Goal: Transaction & Acquisition: Purchase product/service

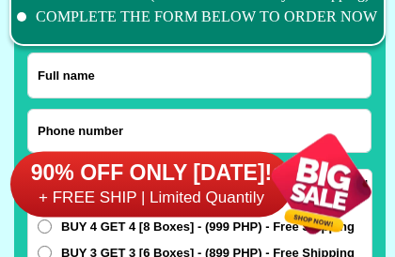
scroll to position [14673, 0]
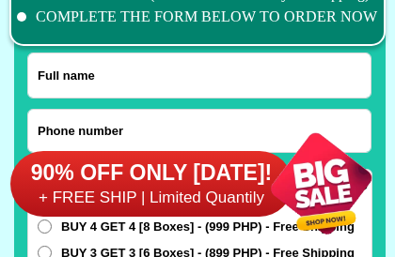
click at [232, 109] on div at bounding box center [199, 131] width 344 height 44
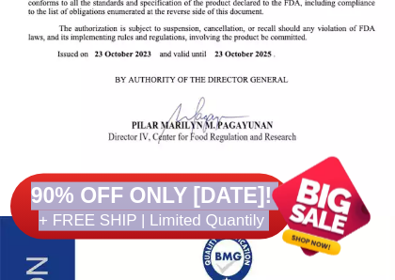
scroll to position [2559, 0]
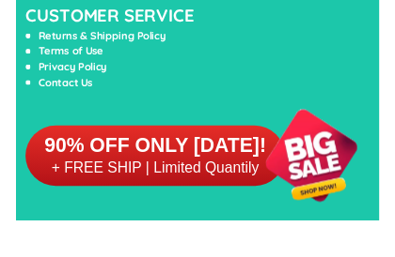
scroll to position [17498, 0]
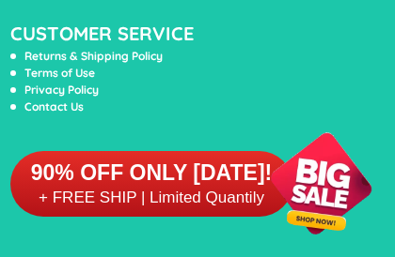
click at [248, 78] on li "Terms of Use" at bounding box center [177, 73] width 334 height 17
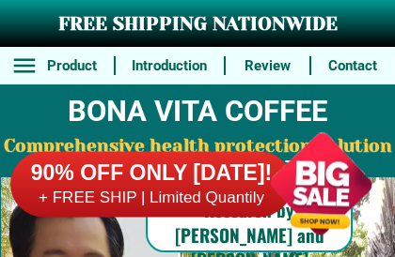
scroll to position [0, 0]
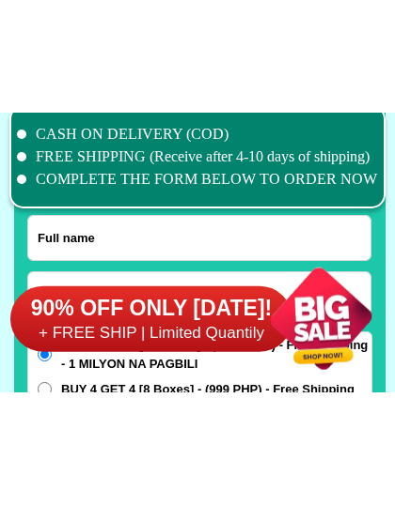
scroll to position [14655, 0]
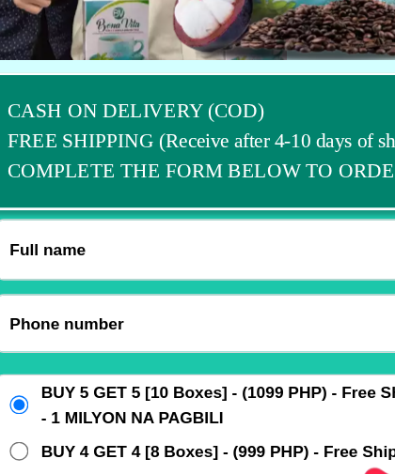
click at [148, 188] on input "Input full_name" at bounding box center [199, 187] width 342 height 44
type input "Armolimo Opague"
type input "+639214132541"
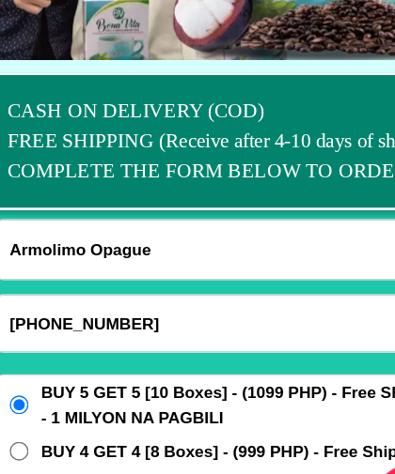
select select "Select province"
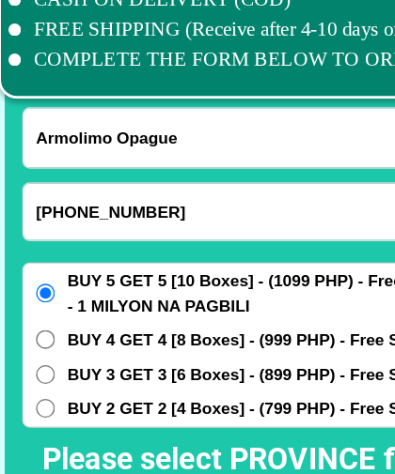
click at [157, 98] on input "Armolimo Opague" at bounding box center [199, 103] width 342 height 44
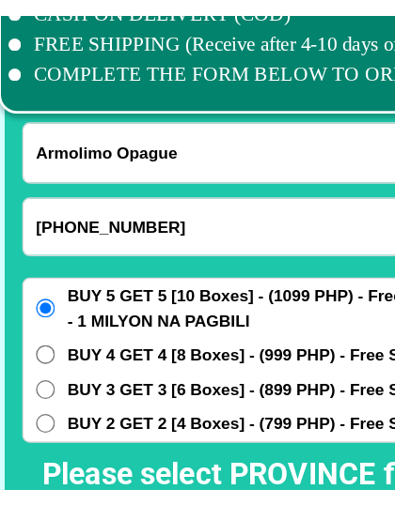
scroll to position [14645, 0]
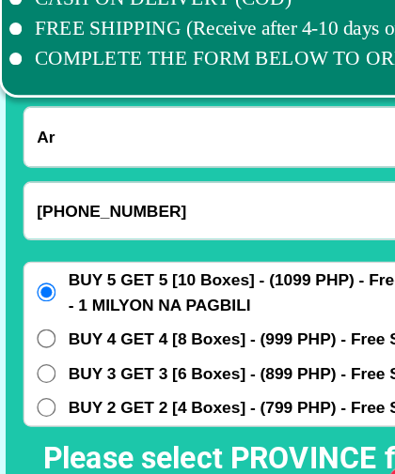
type input "A"
type input "Bernarda opague"
click at [135, 157] on input "+639214132541" at bounding box center [199, 158] width 342 height 42
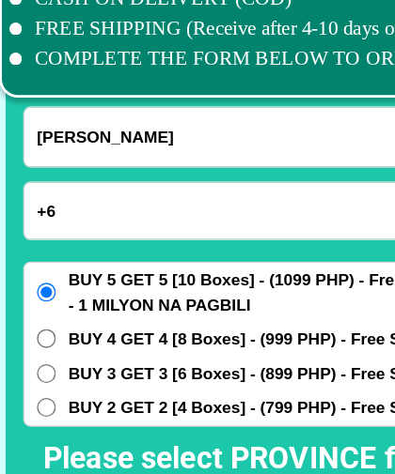
type input "+"
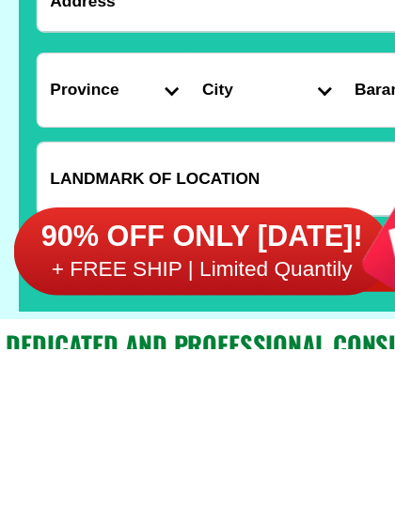
scroll to position [14798, 0]
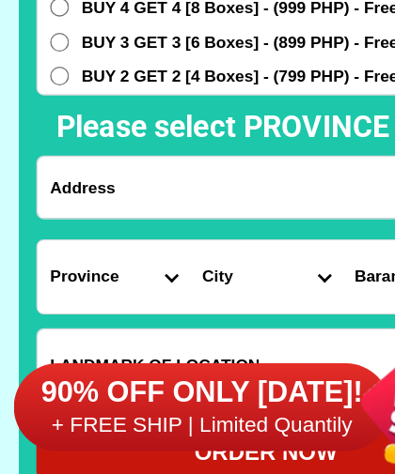
type input "09209496594"
click at [121, 213] on input "Input address" at bounding box center [199, 236] width 342 height 46
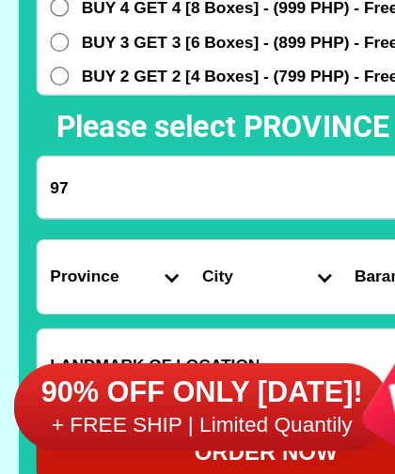
type input "9"
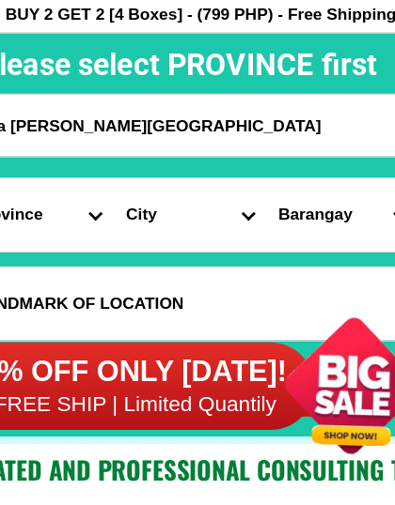
type input "87 a ramos village"
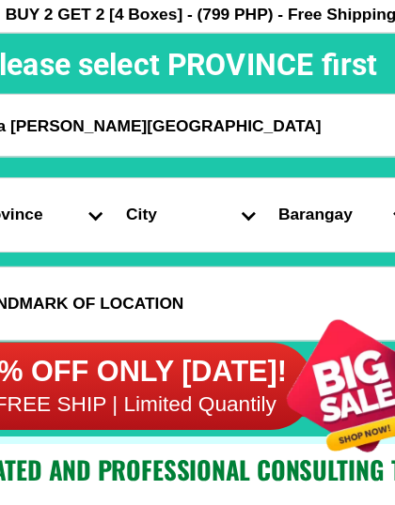
click at [142, 276] on select "City" at bounding box center [199, 303] width 114 height 54
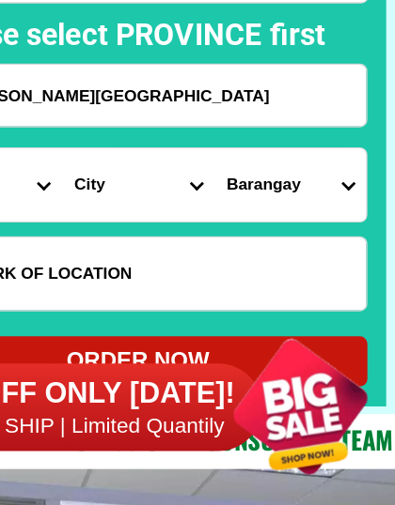
scroll to position [14837, 0]
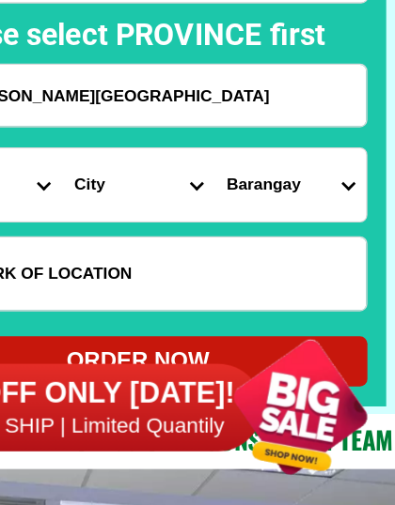
click at [142, 238] on select "City" at bounding box center [199, 265] width 114 height 54
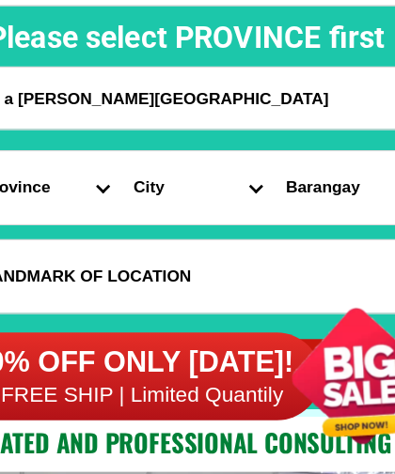
scroll to position [14844, 0]
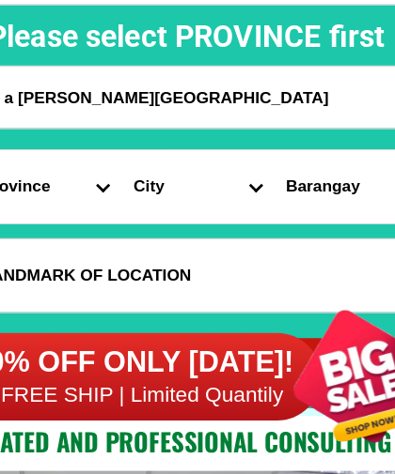
click at [194, 231] on select "City" at bounding box center [199, 258] width 114 height 54
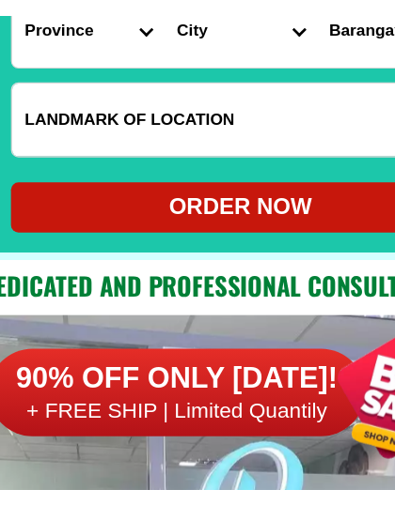
scroll to position [14974, 0]
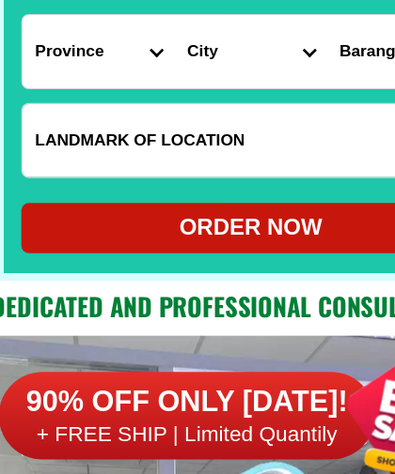
click at [111, 167] on input "Input LANDMARKOFLOCATION" at bounding box center [199, 194] width 342 height 54
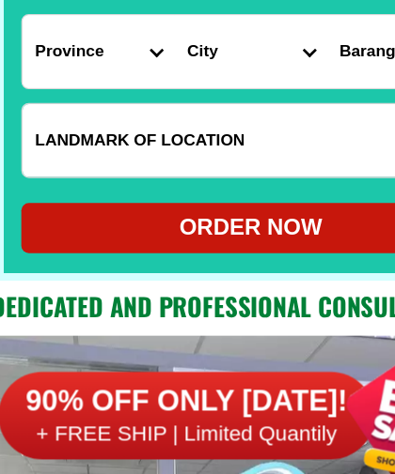
click at [114, 167] on input "Input LANDMARKOFLOCATION" at bounding box center [199, 194] width 342 height 54
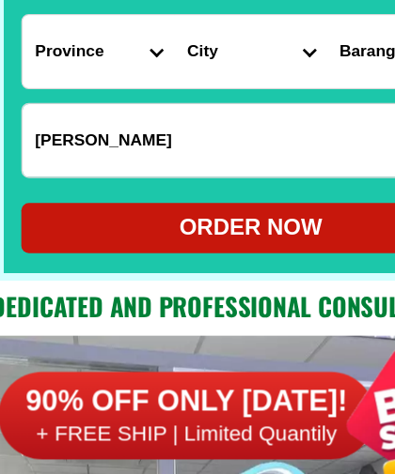
click at [68, 167] on input "Ramos archo" at bounding box center [199, 194] width 342 height 54
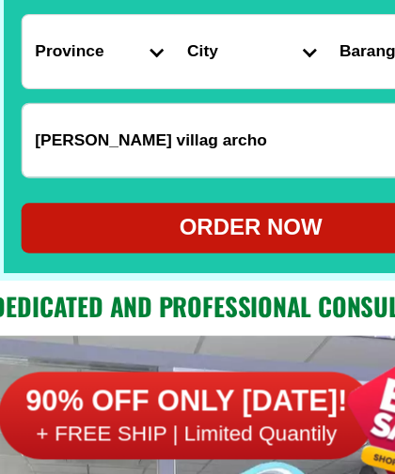
click at [162, 167] on input "Ramos villag archo" at bounding box center [199, 194] width 342 height 54
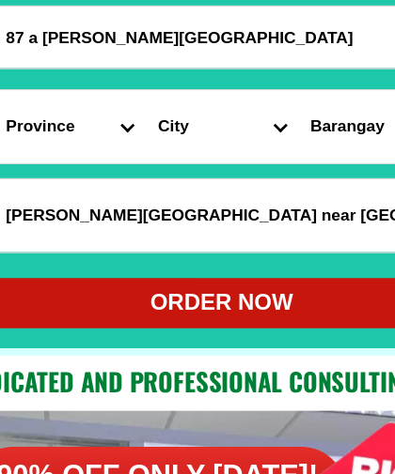
type input "Ramos villag archo near chapel"
click at [141, 38] on input "87 a ramos village" at bounding box center [199, 61] width 342 height 46
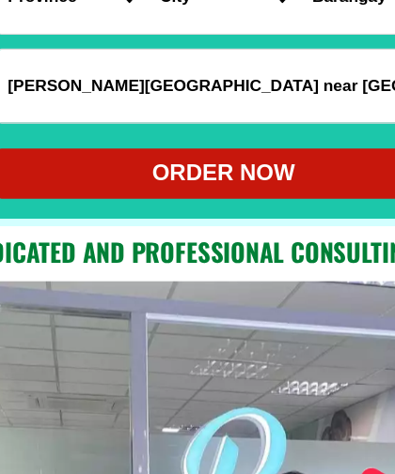
scroll to position [15098, 0]
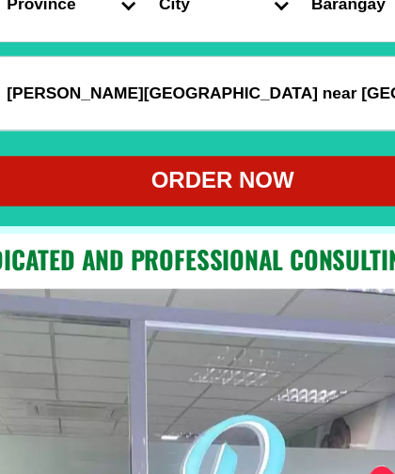
type input "87 a ramos village rosario pasig city"
click at [160, 129] on div "ORDER NOW" at bounding box center [199, 135] width 344 height 25
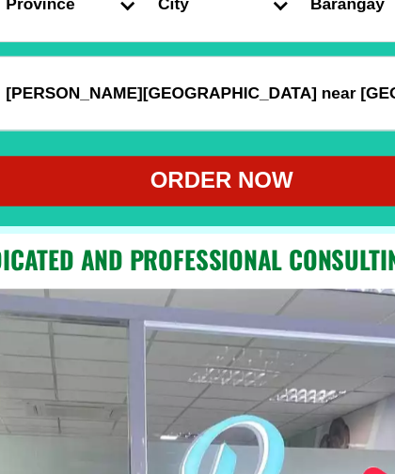
click at [179, 132] on div "ORDER NOW" at bounding box center [199, 135] width 344 height 25
radio input "true"
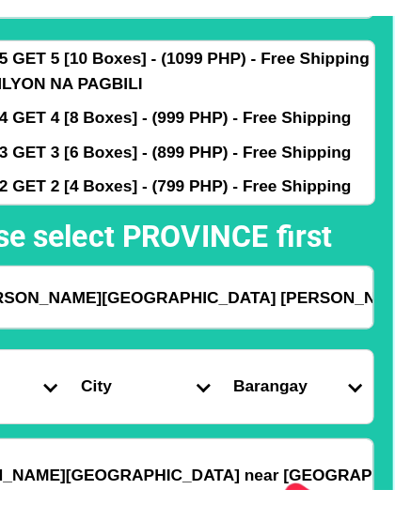
scroll to position [14823, 0]
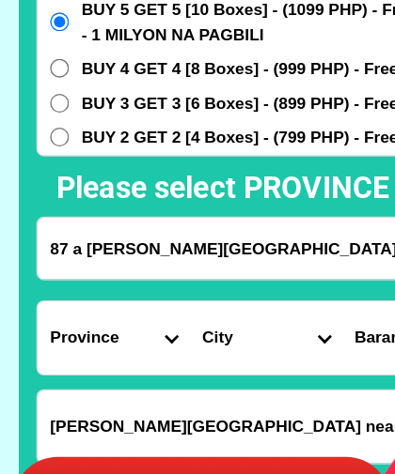
click at [50, 70] on input "BUY 4 GET 4 [8 Boxes] - (999 PHP) - Free Shipping" at bounding box center [45, 77] width 14 height 14
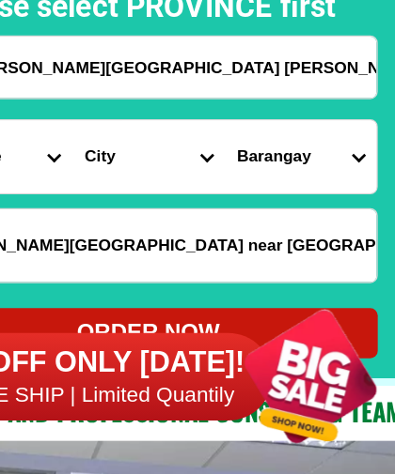
scroll to position [14892, 0]
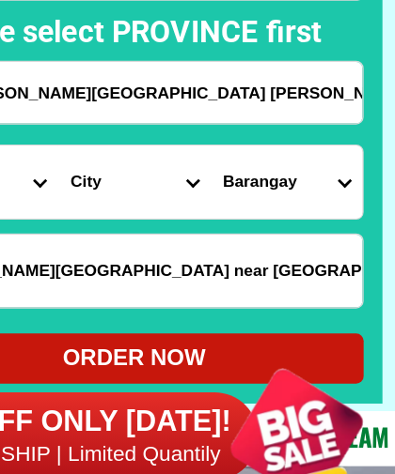
click at [256, 183] on select "Barangay" at bounding box center [313, 210] width 114 height 54
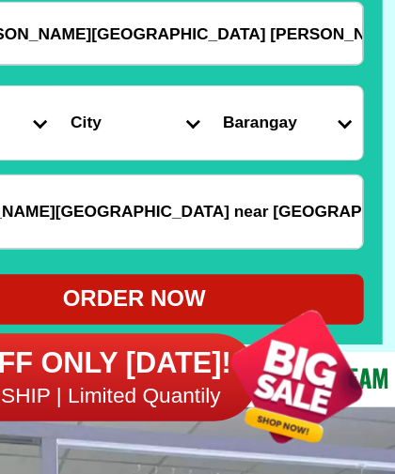
scroll to position [14892, 0]
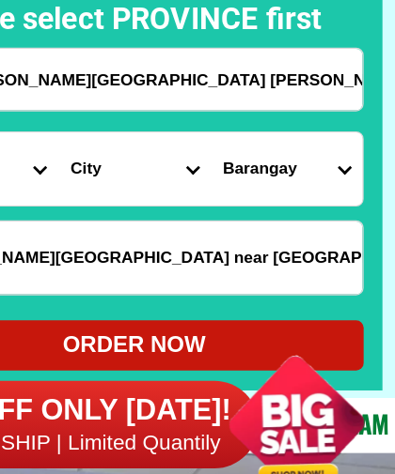
click at [256, 182] on select "Barangay" at bounding box center [313, 209] width 114 height 54
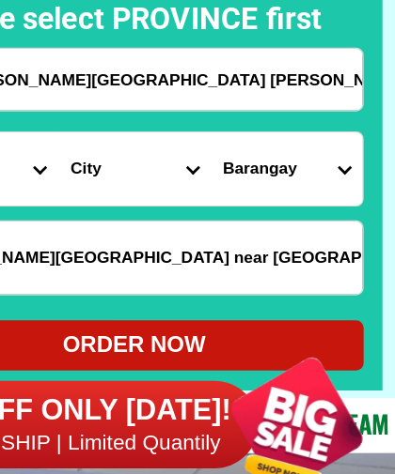
click at [256, 182] on select "Barangay" at bounding box center [313, 209] width 114 height 54
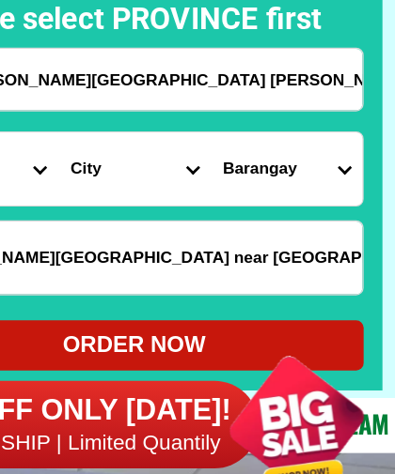
scroll to position [14903, 0]
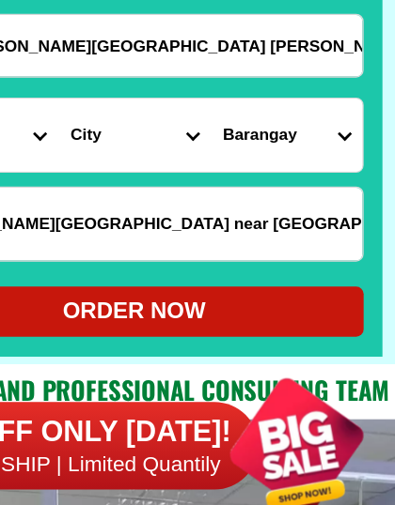
click at [151, 279] on div "ORDER NOW" at bounding box center [199, 330] width 344 height 25
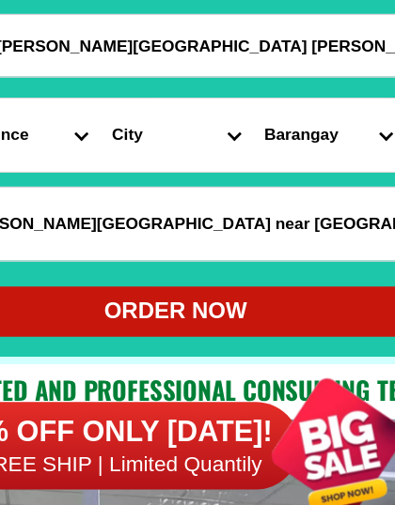
click at [145, 279] on div "ORDER NOW" at bounding box center [199, 330] width 344 height 25
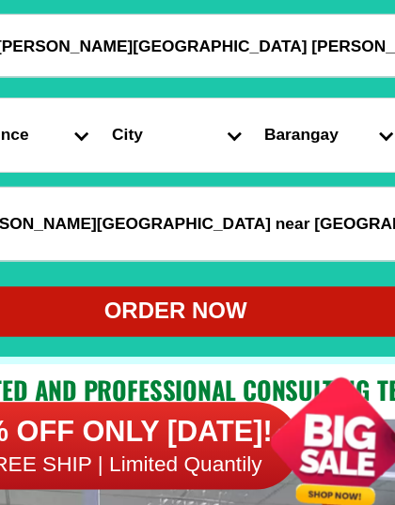
click at [155, 279] on div "ORDER NOW" at bounding box center [199, 330] width 344 height 25
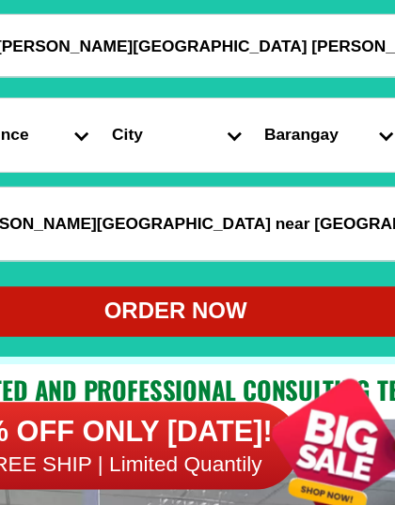
radio input "true"
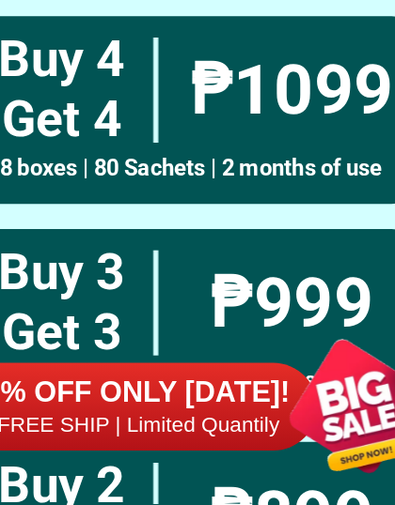
scroll to position [13773, 0]
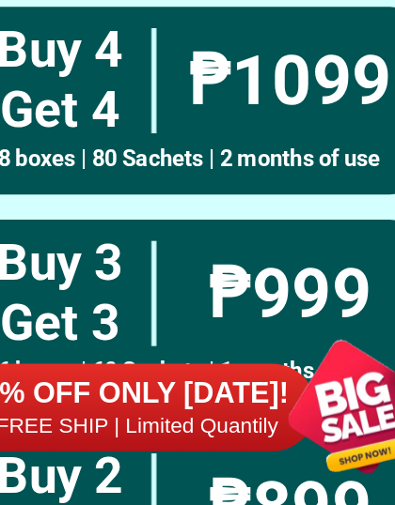
click at [179, 279] on h2 "₱999" at bounding box center [273, 347] width 189 height 62
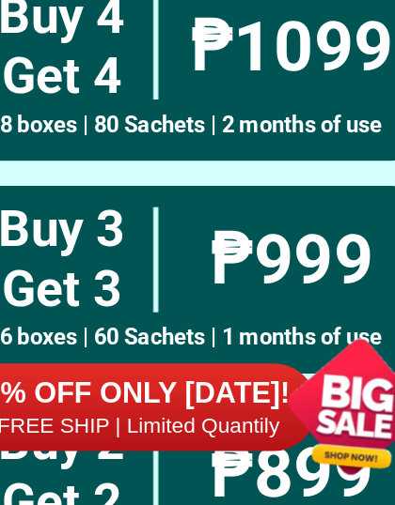
scroll to position [13813, 0]
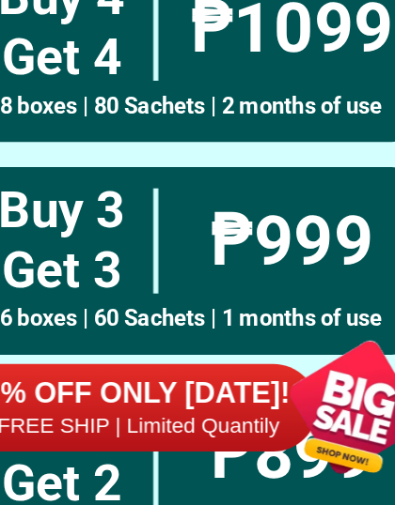
click at [201, 276] on h2 "₱999" at bounding box center [273, 307] width 189 height 62
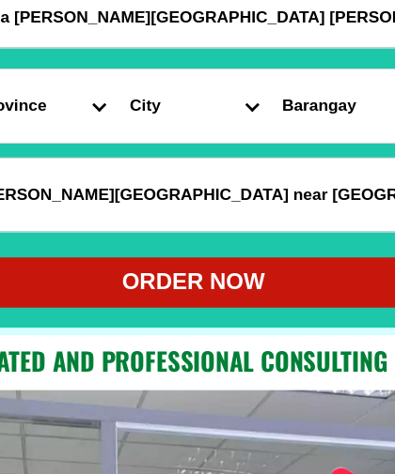
scroll to position [15012, 0]
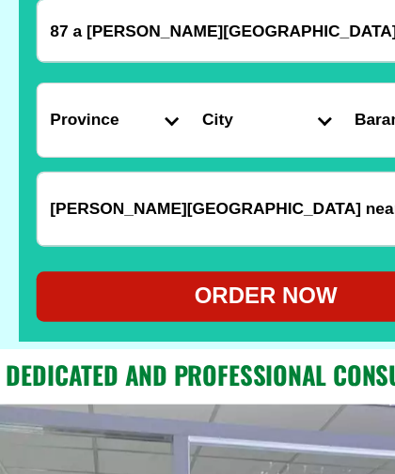
click at [114, 157] on input "Ramos villag archo near chapel" at bounding box center [199, 157] width 342 height 54
type input "Ramos village archo near chapel"
click at [201, 213] on div "ORDER NOW" at bounding box center [199, 222] width 344 height 25
radio input "true"
click at [132, 89] on select "Province Abra Agusan-del-norte Agusan-del-sur Aklan Albay Antique Apayao Aurora…" at bounding box center [85, 90] width 114 height 54
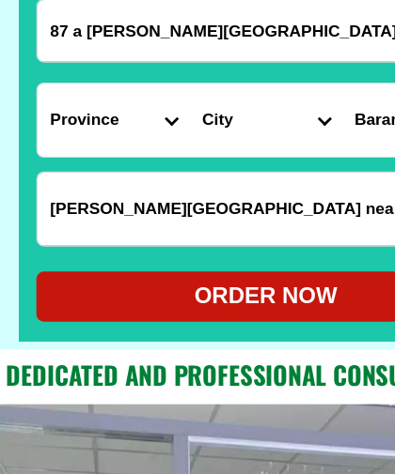
select select "63_219"
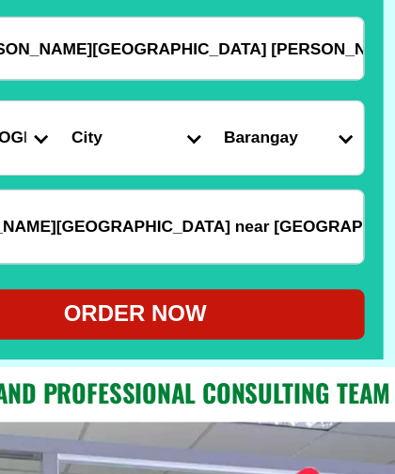
click at [150, 102] on select "City Binondo CALOOCAN Ermita Intramuros Las-pinas Makati Malabon-city Malate Ma…" at bounding box center [199, 103] width 114 height 54
select select "63_2196502"
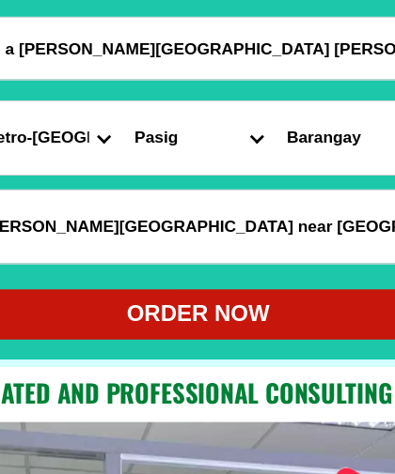
click at [156, 232] on div "ORDER NOW" at bounding box center [199, 235] width 344 height 25
radio input "true"
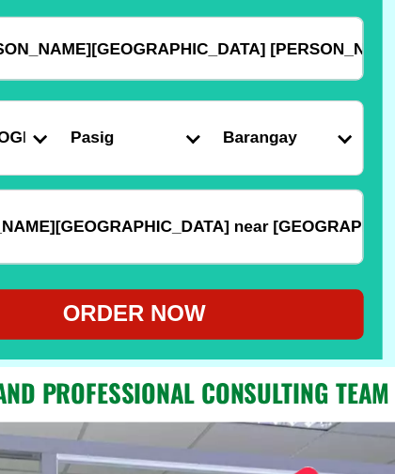
click at [148, 101] on select "City Binondo CALOOCAN Ermita Intramuros Las-pinas Makati Malabon-city Malate Ma…" at bounding box center [199, 103] width 114 height 54
click at [256, 101] on select "Barangay Bagong ilog Bagong katipunan Bambang Buting Caniogan Dela paz Kalawaan…" at bounding box center [313, 103] width 114 height 54
select select "63_21965024284"
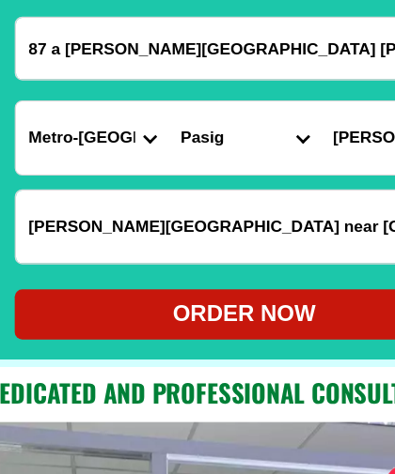
click at [244, 35] on input "87 a ramos village rosario pasig city" at bounding box center [199, 36] width 342 height 46
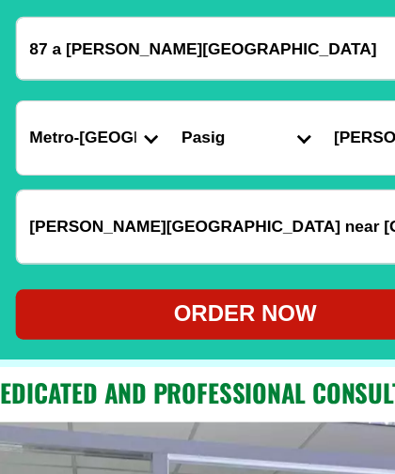
click at [190, 236] on div "ORDER NOW" at bounding box center [199, 235] width 344 height 25
type input "87 a ramos village"
radio input "true"
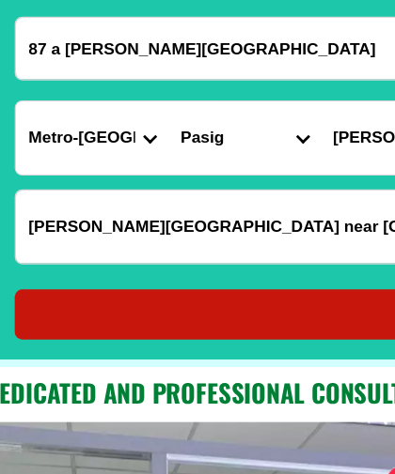
radio input "true"
